Goal: Information Seeking & Learning: Learn about a topic

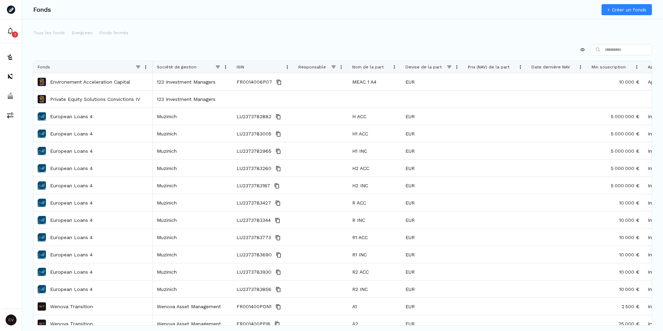
click at [227, 68] on span at bounding box center [226, 67] width 6 height 6
click at [251, 78] on span "Sort Ascending" at bounding box center [262, 79] width 62 height 11
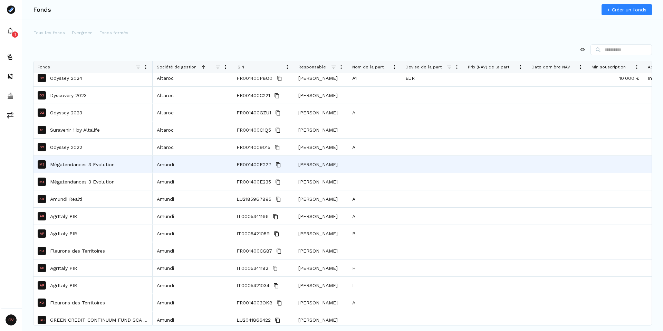
scroll to position [1076, 0]
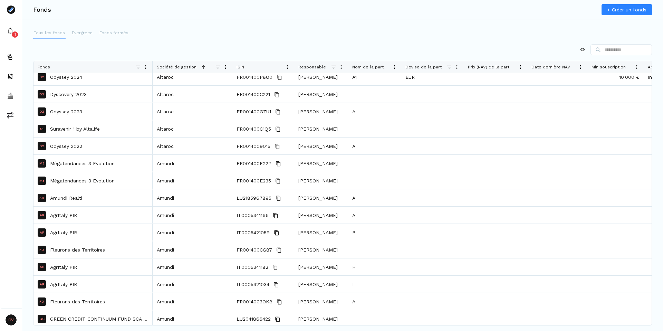
click at [40, 35] on p "Tous les fonds" at bounding box center [49, 33] width 31 height 6
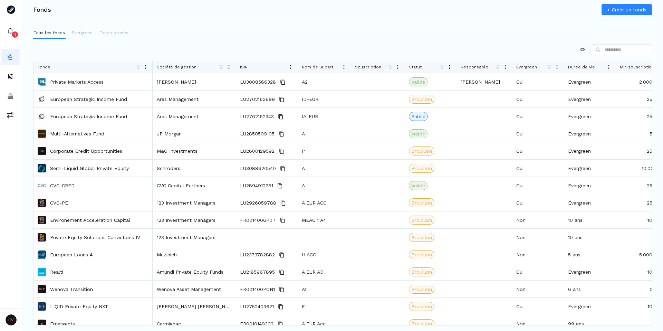
click at [230, 66] on span at bounding box center [229, 67] width 6 height 6
click at [255, 78] on span "Sort Ascending" at bounding box center [266, 79] width 62 height 11
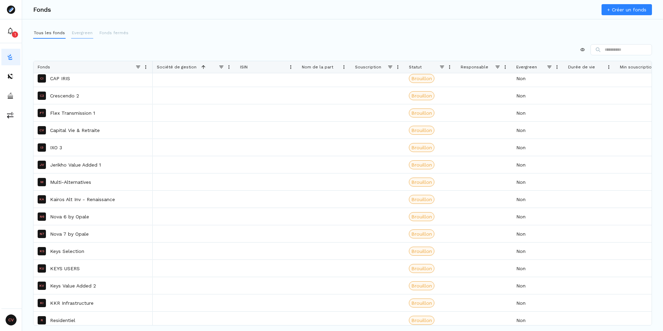
click at [81, 35] on p "Evergreen" at bounding box center [82, 33] width 21 height 6
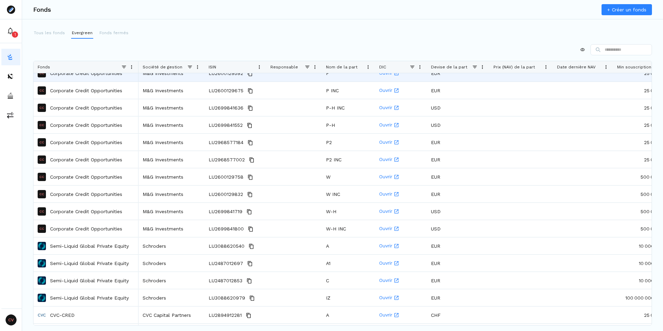
click at [196, 68] on span at bounding box center [198, 67] width 6 height 6
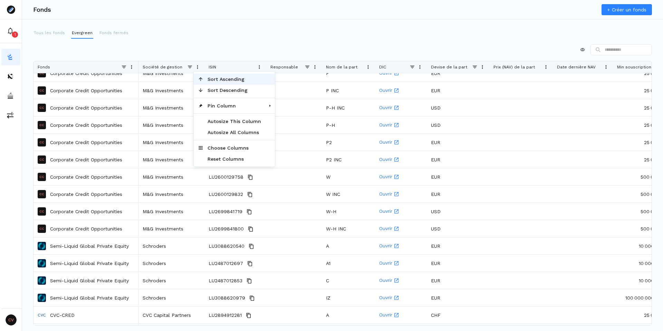
click at [222, 81] on span "Sort Ascending" at bounding box center [234, 79] width 62 height 11
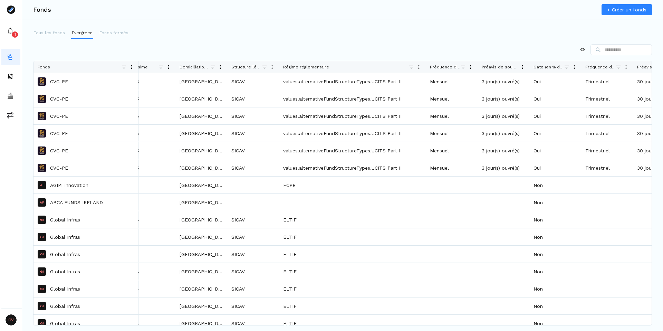
drag, startPoint x: 331, startPoint y: 65, endPoint x: 426, endPoint y: 76, distance: 95.7
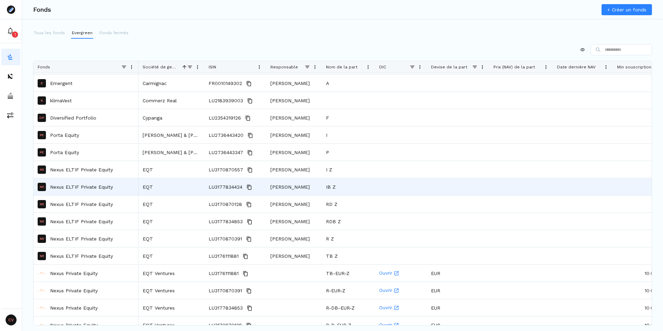
click at [90, 184] on p "Nexus ELTIF Private Equity" at bounding box center [81, 186] width 63 height 7
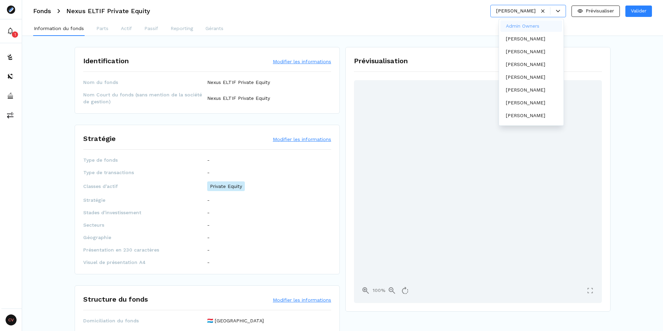
click at [554, 13] on div at bounding box center [551, 11] width 30 height 8
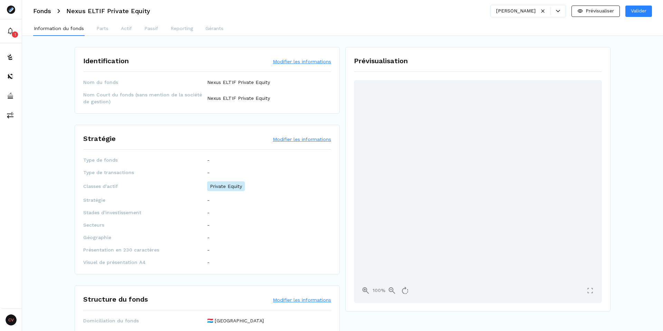
click at [464, 22] on div "Information du fonds Parts Actif Passif Reporting Gérants" at bounding box center [342, 29] width 641 height 14
click at [215, 28] on p "Gérants" at bounding box center [215, 28] width 18 height 7
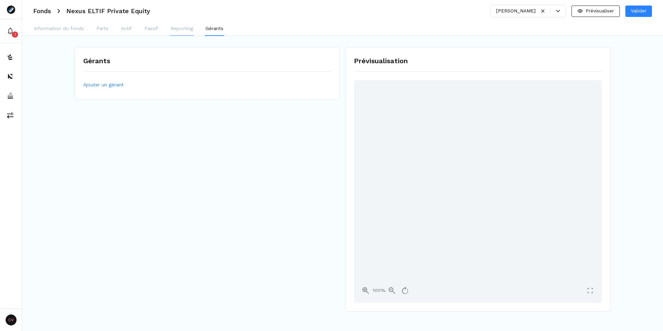
click at [178, 28] on p "Reporting" at bounding box center [182, 28] width 22 height 7
click at [145, 29] on p "Passif" at bounding box center [151, 28] width 14 height 7
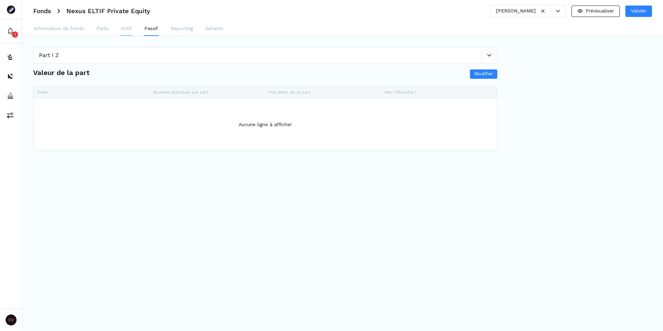
click at [122, 29] on p "Actif" at bounding box center [126, 28] width 11 height 7
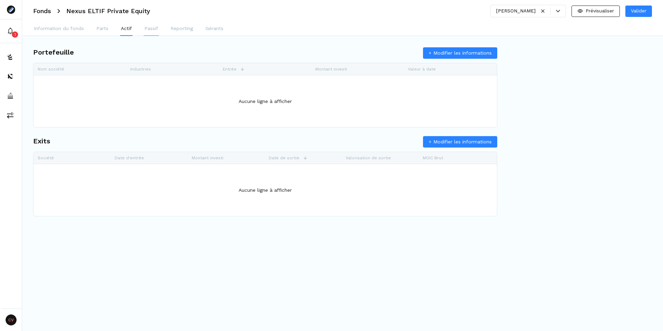
click at [155, 34] on button "Passif" at bounding box center [151, 29] width 15 height 14
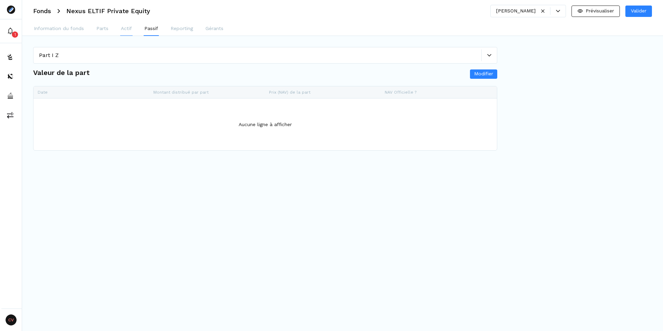
click at [120, 29] on button "Actif" at bounding box center [126, 29] width 12 height 14
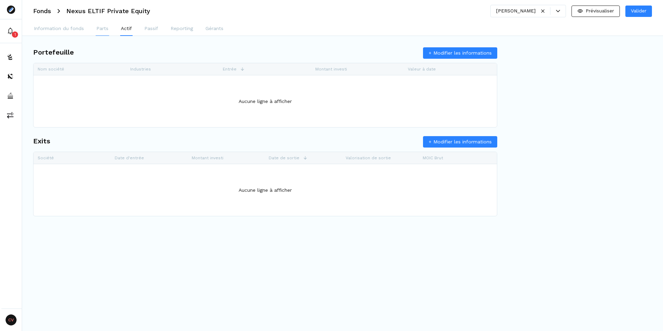
click at [102, 30] on p "Parts" at bounding box center [102, 28] width 12 height 7
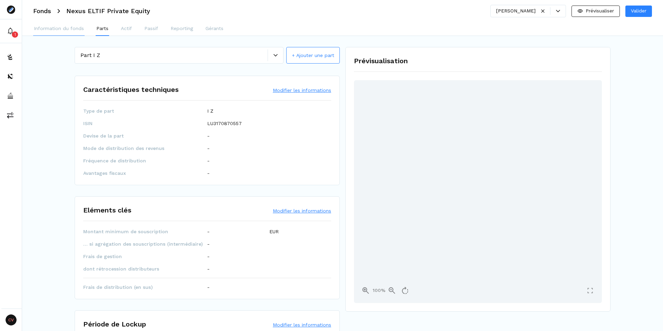
click at [70, 32] on button "Information du fonds" at bounding box center [58, 29] width 51 height 14
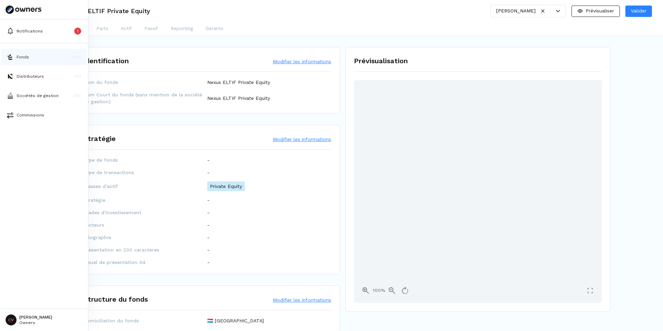
click at [19, 59] on p "Fonds" at bounding box center [23, 57] width 12 height 6
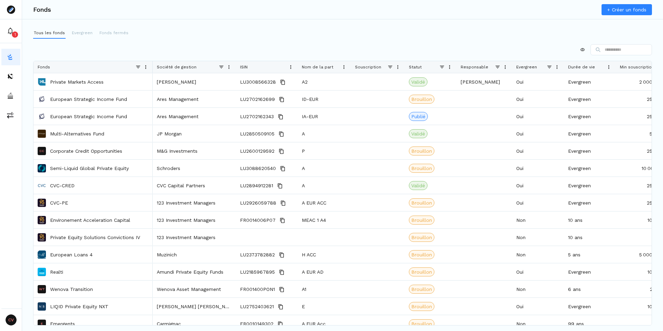
click at [269, 50] on div at bounding box center [342, 49] width 619 height 11
click at [77, 35] on p "Evergreen" at bounding box center [82, 33] width 21 height 6
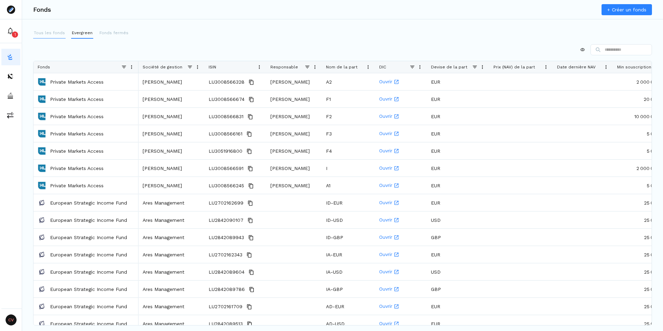
click at [50, 36] on p "Tous les fonds" at bounding box center [49, 33] width 31 height 6
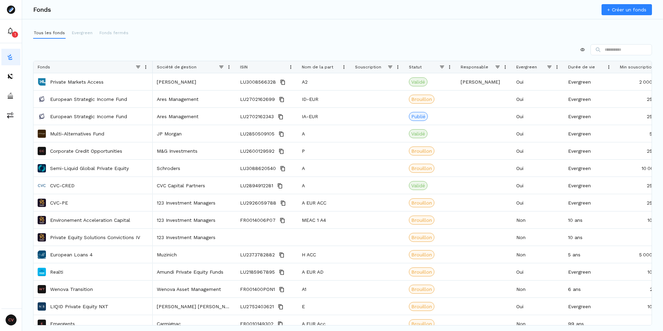
click at [144, 67] on span at bounding box center [146, 67] width 6 height 6
click at [176, 44] on div "Tous les fonds Evergreen Fonds fermés Press ALT DOWN to open column menu. Press…" at bounding box center [342, 168] width 641 height 281
click at [229, 66] on span at bounding box center [229, 67] width 6 height 6
click at [240, 83] on span "Sort Ascending" at bounding box center [266, 79] width 62 height 11
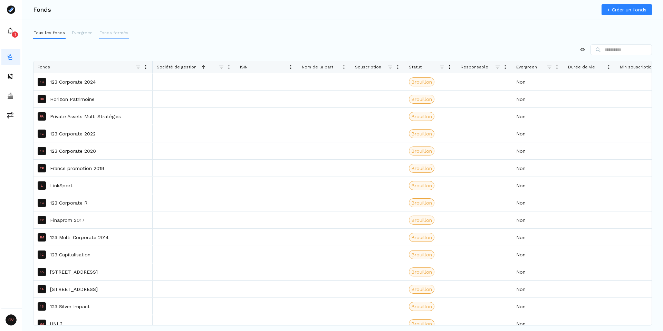
click at [112, 31] on p "Fonds fermés" at bounding box center [113, 33] width 29 height 6
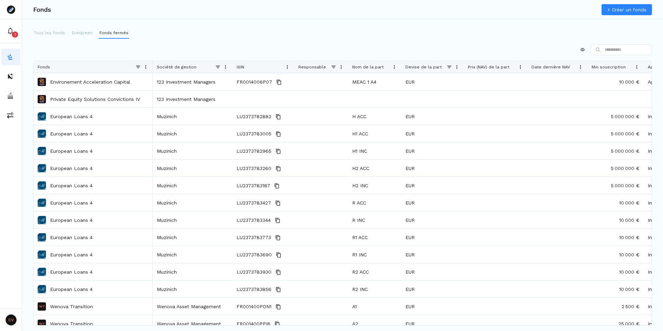
click at [228, 66] on div "Société de gestion" at bounding box center [193, 67] width 80 height 12
click at [226, 66] on span at bounding box center [226, 67] width 6 height 6
click at [247, 80] on span "Sort Ascending" at bounding box center [262, 79] width 62 height 11
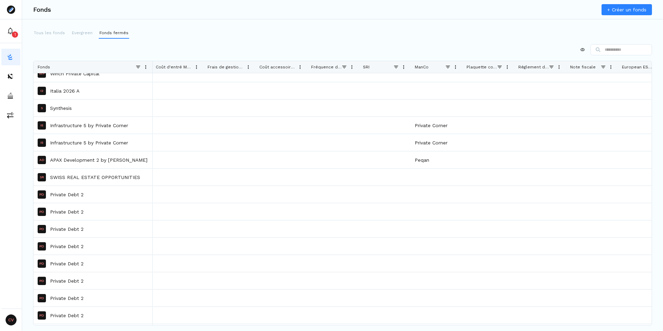
click at [430, 67] on div "ManCo" at bounding box center [430, 67] width 30 height 12
click at [419, 60] on div "Press ALT DOWN to open column menu. Press CTRL ENTER to open filter Drag here t…" at bounding box center [342, 176] width 619 height 265
drag, startPoint x: 427, startPoint y: 70, endPoint x: 374, endPoint y: 71, distance: 53.5
drag, startPoint x: 375, startPoint y: 68, endPoint x: 245, endPoint y: 66, distance: 129.9
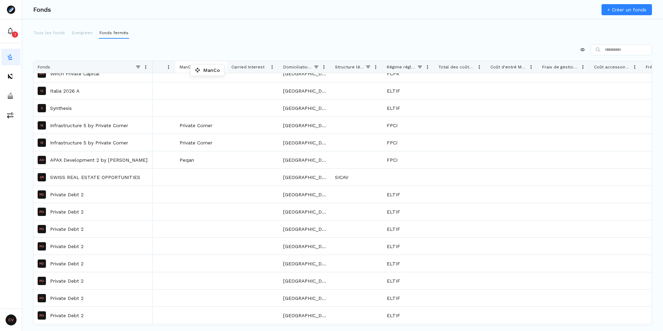
drag, startPoint x: 499, startPoint y: 67, endPoint x: 192, endPoint y: 66, distance: 307.4
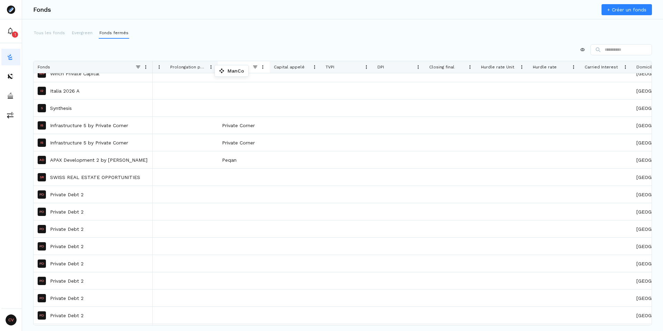
drag, startPoint x: 540, startPoint y: 68, endPoint x: 218, endPoint y: 66, distance: 321.2
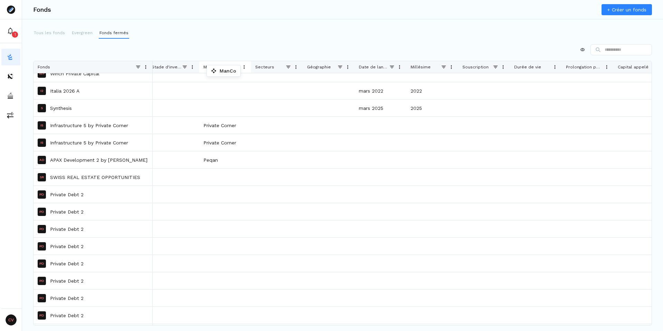
drag, startPoint x: 575, startPoint y: 67, endPoint x: 209, endPoint y: 67, distance: 366.1
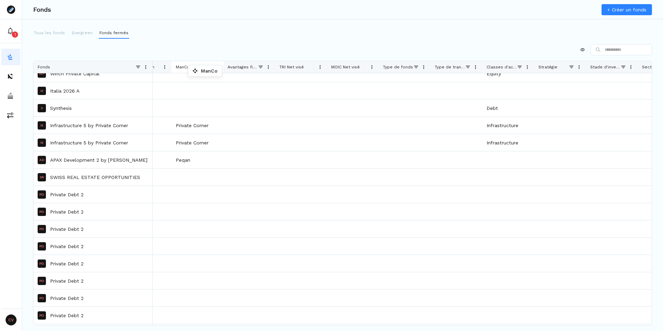
drag, startPoint x: 597, startPoint y: 68, endPoint x: 191, endPoint y: 67, distance: 405.2
drag, startPoint x: 594, startPoint y: 68, endPoint x: 192, endPoint y: 66, distance: 401.4
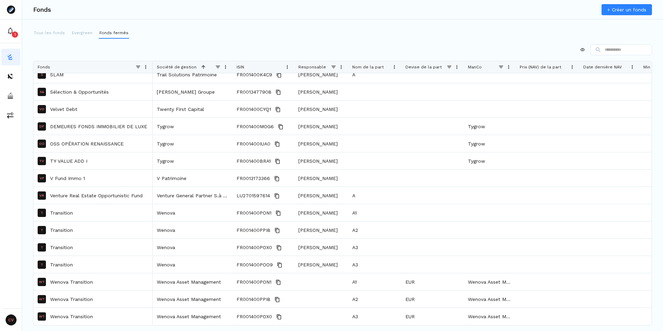
click at [478, 67] on span "ManCo" at bounding box center [475, 67] width 14 height 5
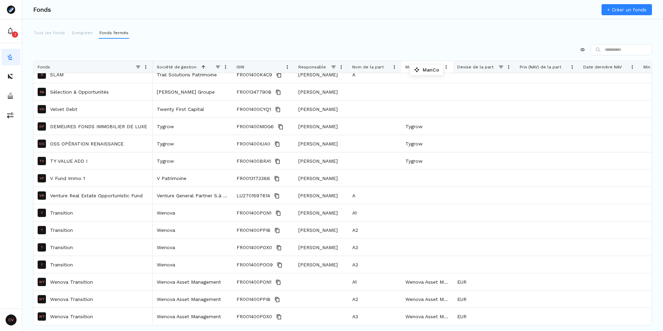
drag, startPoint x: 479, startPoint y: 67, endPoint x: 413, endPoint y: 66, distance: 66.3
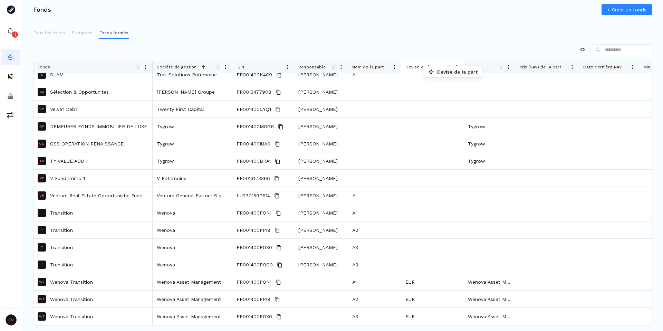
drag, startPoint x: 469, startPoint y: 69, endPoint x: 421, endPoint y: 68, distance: 47.3
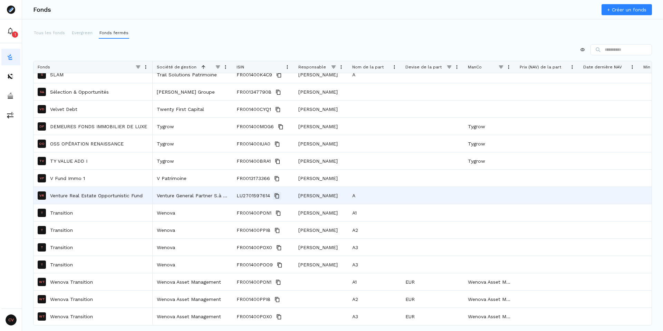
click at [276, 194] on icon "Copy" at bounding box center [277, 195] width 4 height 5
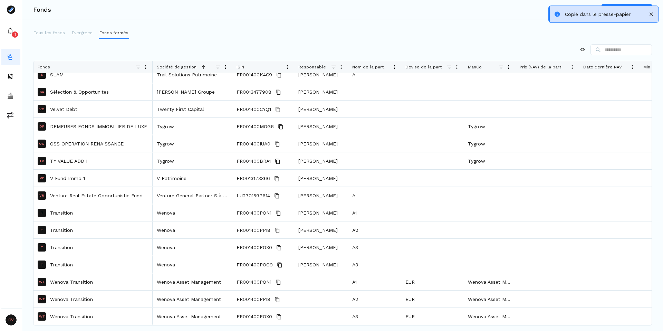
click at [291, 47] on div at bounding box center [342, 49] width 619 height 11
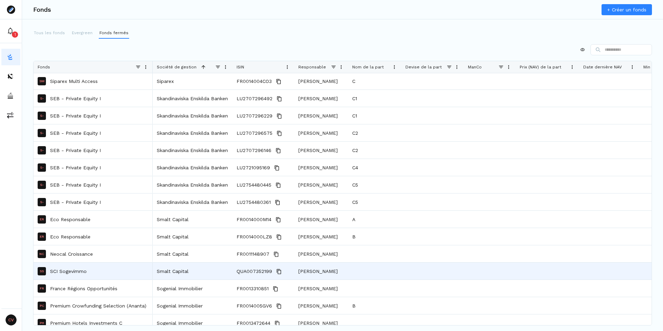
scroll to position [11800, 0]
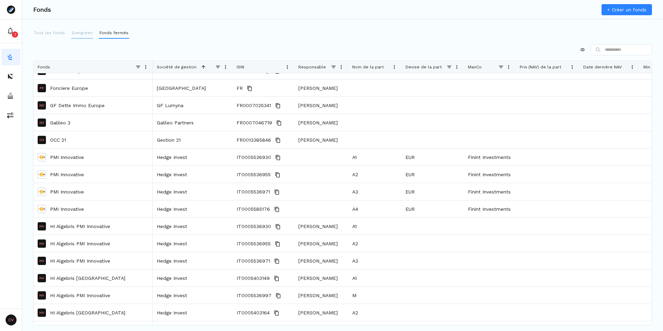
click at [77, 34] on p "Evergreen" at bounding box center [82, 33] width 21 height 6
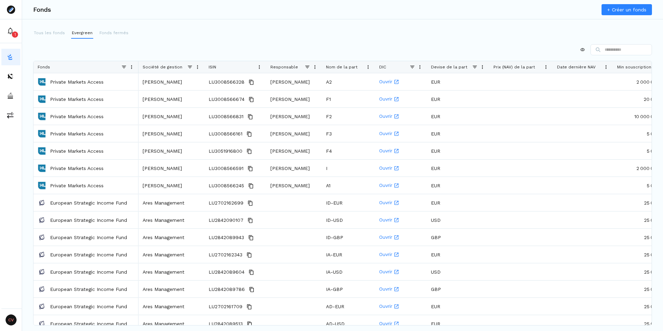
click at [199, 68] on span at bounding box center [198, 67] width 6 height 6
click at [217, 77] on span "Sort Ascending" at bounding box center [234, 79] width 62 height 11
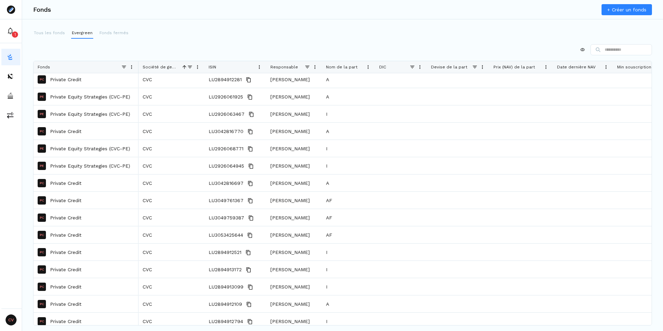
click at [130, 67] on span at bounding box center [132, 67] width 6 height 6
click at [199, 66] on span at bounding box center [198, 67] width 6 height 6
click at [176, 49] on div at bounding box center [342, 49] width 619 height 11
click at [132, 67] on span at bounding box center [132, 67] width 6 height 6
click at [163, 56] on div "Press ALT DOWN to open column menu. Press CTRL ENTER to open filter Drag here t…" at bounding box center [342, 176] width 619 height 265
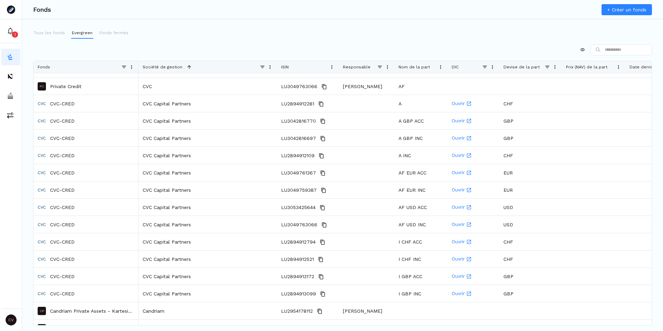
drag, startPoint x: 204, startPoint y: 66, endPoint x: 276, endPoint y: 83, distance: 74.6
click at [276, 83] on div "Fonds Société de gestion 1 ISIN Responsable" at bounding box center [343, 193] width 618 height 264
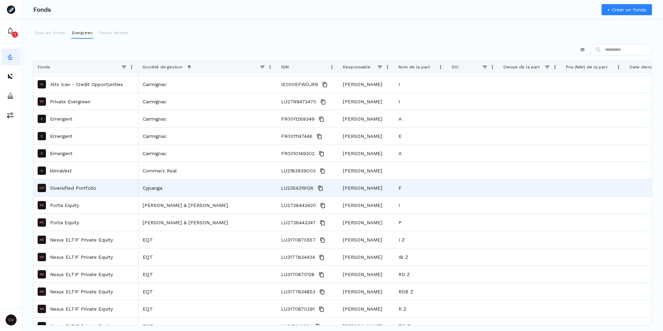
scroll to position [3037, 0]
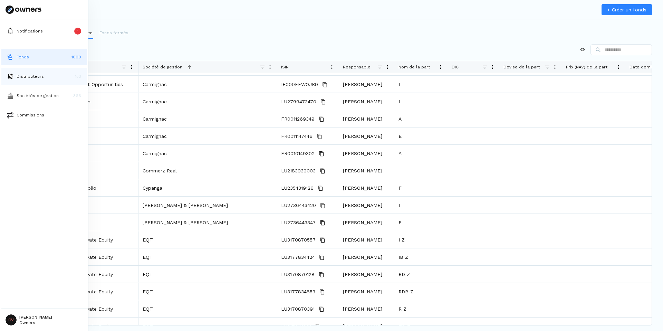
click at [16, 75] on button "Distributeurs 153" at bounding box center [43, 76] width 85 height 17
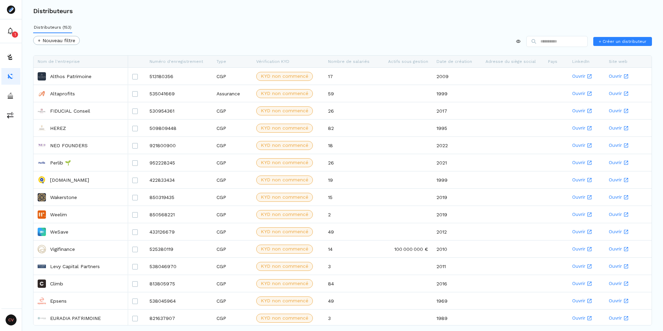
click at [145, 43] on div "+ Nouveau filtre + Créer un distributeur" at bounding box center [342, 43] width 619 height 14
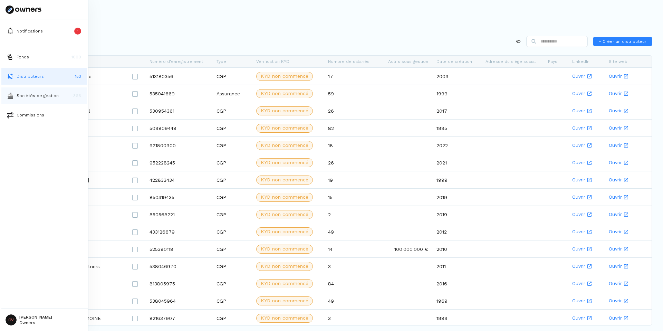
click at [20, 102] on button "Sociétés de gestion 366" at bounding box center [43, 95] width 85 height 17
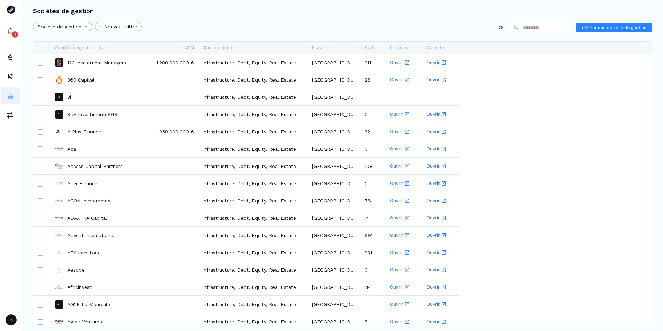
click at [196, 34] on div "Société de gestion + Nouveau filtre + Créer une société de gestion" at bounding box center [342, 29] width 619 height 14
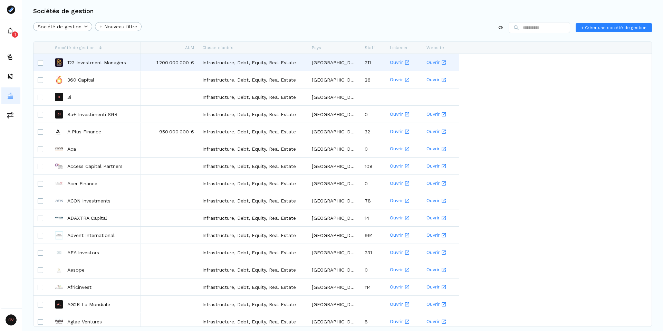
click at [87, 61] on p "123 Investment Managers" at bounding box center [96, 62] width 59 height 7
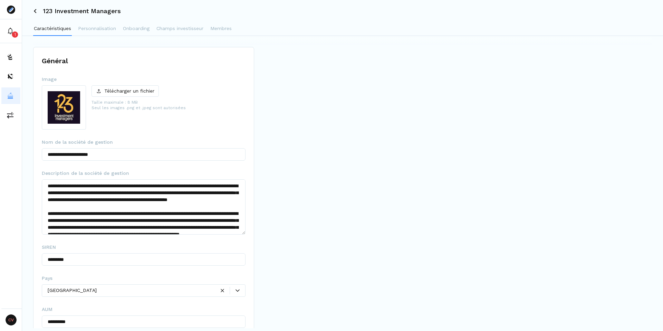
click at [61, 112] on img at bounding box center [64, 108] width 44 height 44
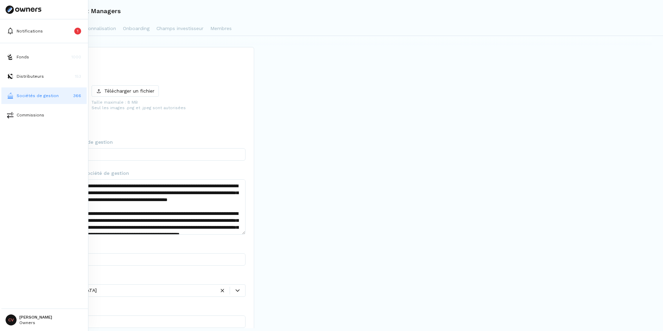
click at [32, 94] on p "Sociétés de gestion" at bounding box center [38, 96] width 42 height 6
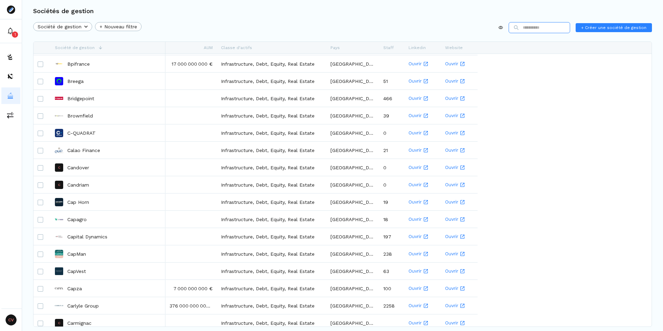
scroll to position [1363, 0]
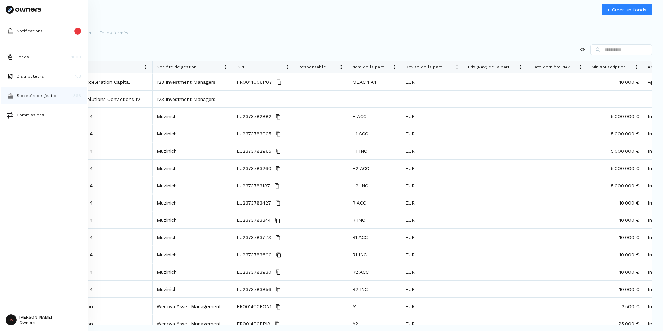
click at [21, 94] on p "Sociétés de gestion" at bounding box center [38, 96] width 42 height 6
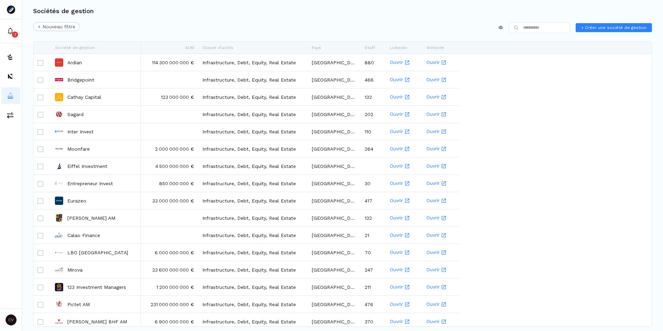
click at [59, 28] on html "1 CV [PERSON_NAME] Owners Sociétés de gestion + Nouveau filtre + Créer une soci…" at bounding box center [331, 165] width 663 height 331
click at [68, 54] on p "Société de gestion" at bounding box center [62, 56] width 44 height 7
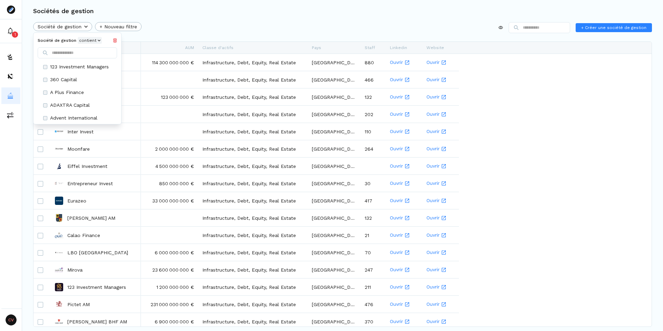
click at [96, 39] on button "contient" at bounding box center [90, 40] width 24 height 7
click at [98, 39] on icon "button" at bounding box center [99, 40] width 3 height 3
click at [174, 32] on html "1 CV [PERSON_NAME] Owners Sociétés de gestion Société de gestion + Nouveau filt…" at bounding box center [331, 165] width 663 height 331
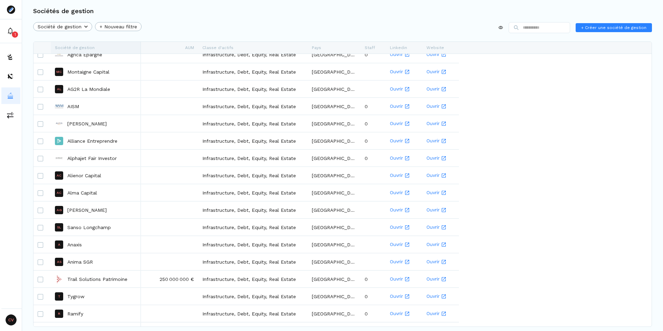
click at [132, 47] on div "Société de gestion" at bounding box center [96, 48] width 82 height 12
click at [105, 63] on span "Trier par ordre croissant" at bounding box center [101, 62] width 74 height 11
